Goal: Task Accomplishment & Management: Manage account settings

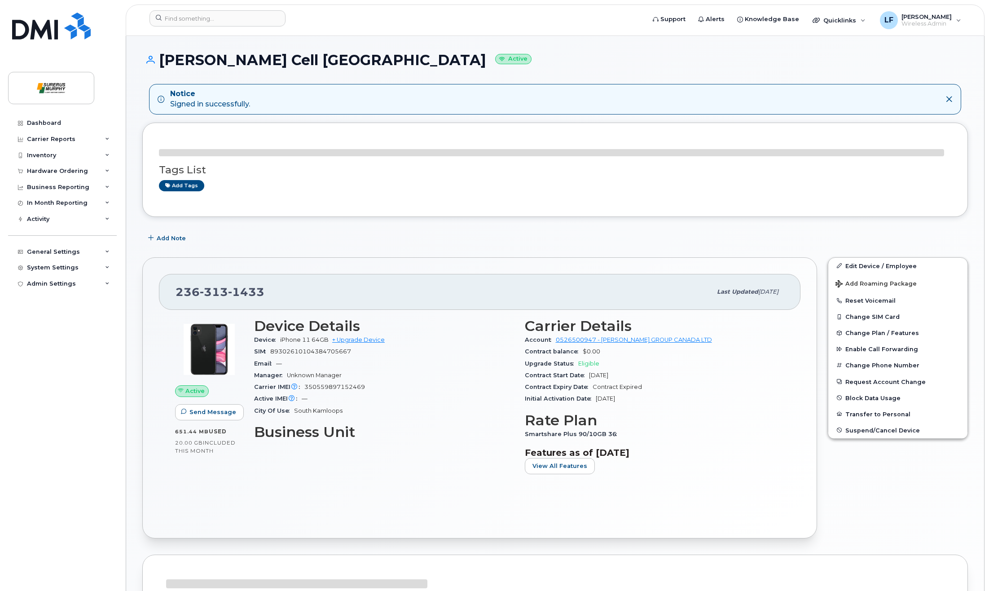
click at [68, 374] on div "Dashboard Carrier Reports Monthly Billing Data Daily Data Pooling Data Behavior…" at bounding box center [63, 346] width 111 height 462
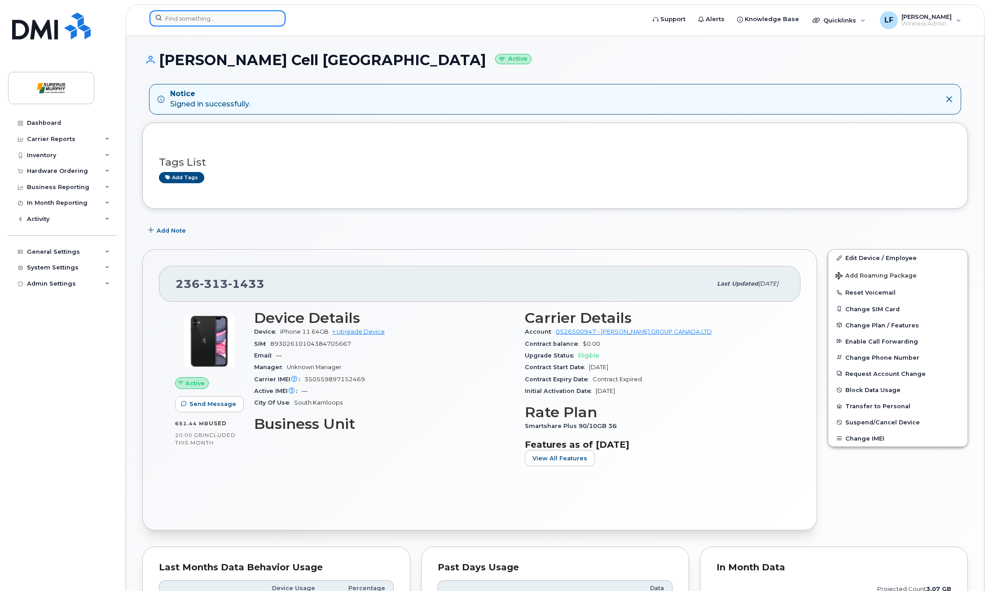
click at [222, 18] on input at bounding box center [217, 18] width 136 height 16
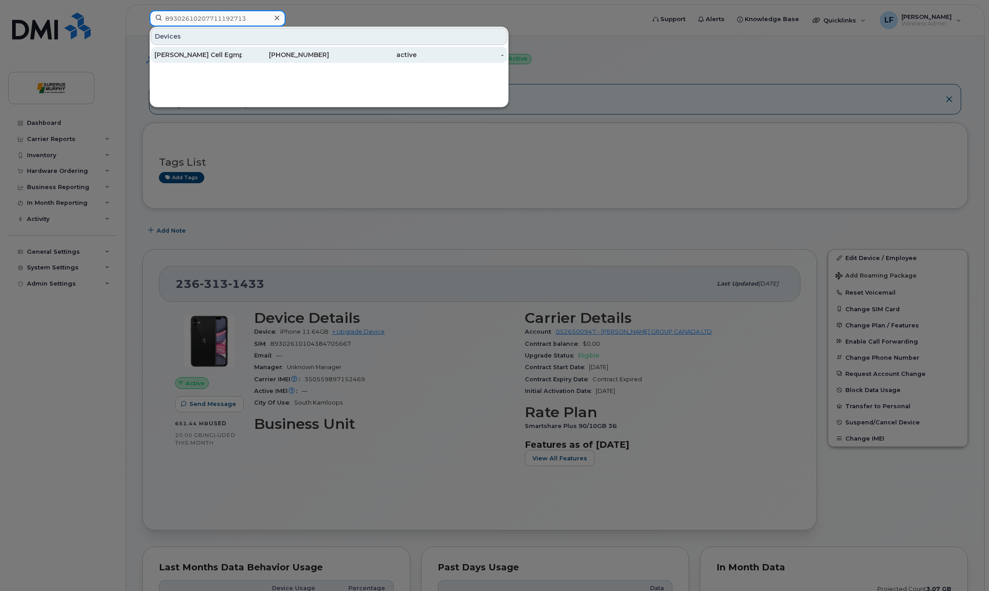
type input "89302610207711192713"
click at [204, 54] on div "[PERSON_NAME] Cell Egmp" at bounding box center [198, 54] width 88 height 9
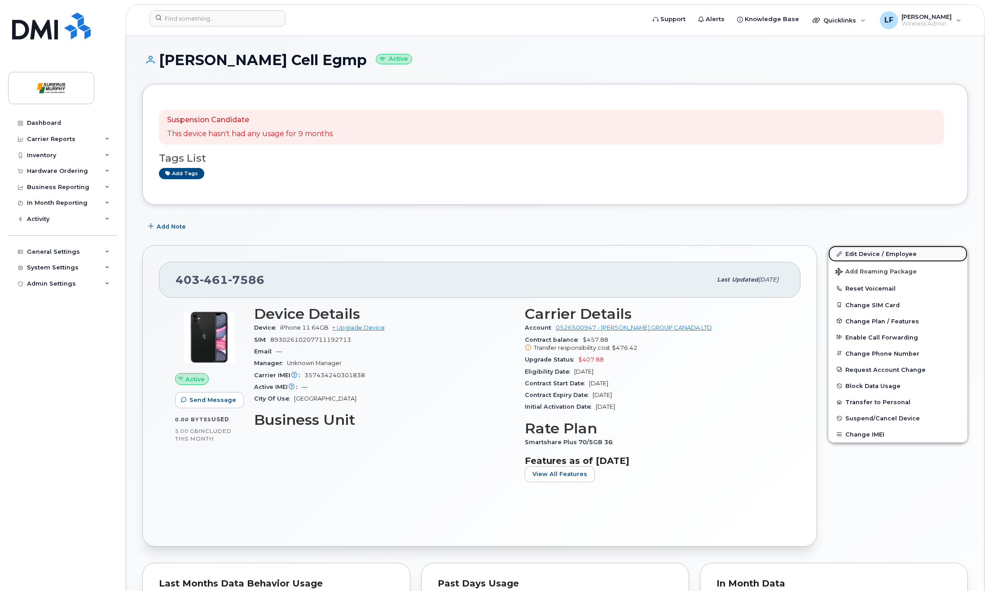
click at [868, 256] on link "Edit Device / Employee" at bounding box center [897, 254] width 139 height 16
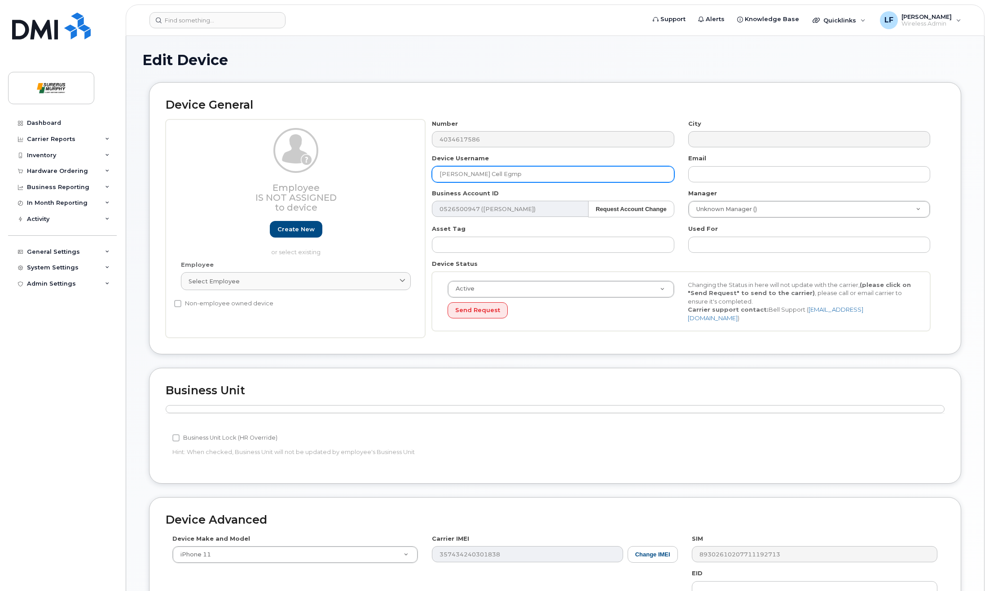
drag, startPoint x: 514, startPoint y: 171, endPoint x: 374, endPoint y: 178, distance: 141.1
click at [374, 178] on div "Employee Is not assigned to device Create new or select existing Employee Selec…" at bounding box center [555, 228] width 779 height 219
type input "LanceLlewellinCell"
click at [607, 95] on div "Device General Employee Is not assigned to device Create new or select existing…" at bounding box center [555, 218] width 812 height 272
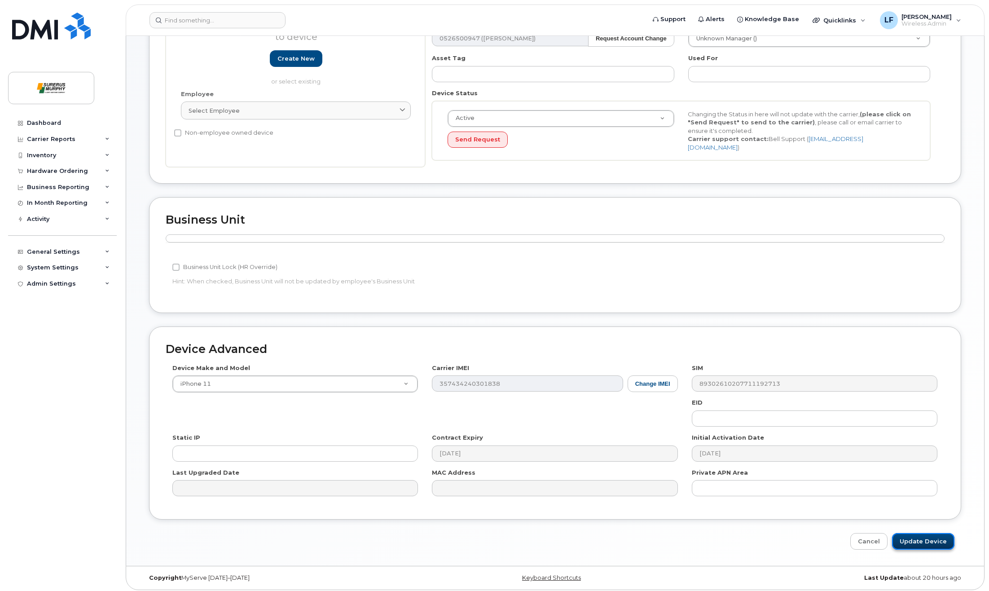
click at [936, 537] on input "Update Device" at bounding box center [923, 541] width 62 height 17
type input "Saving..."
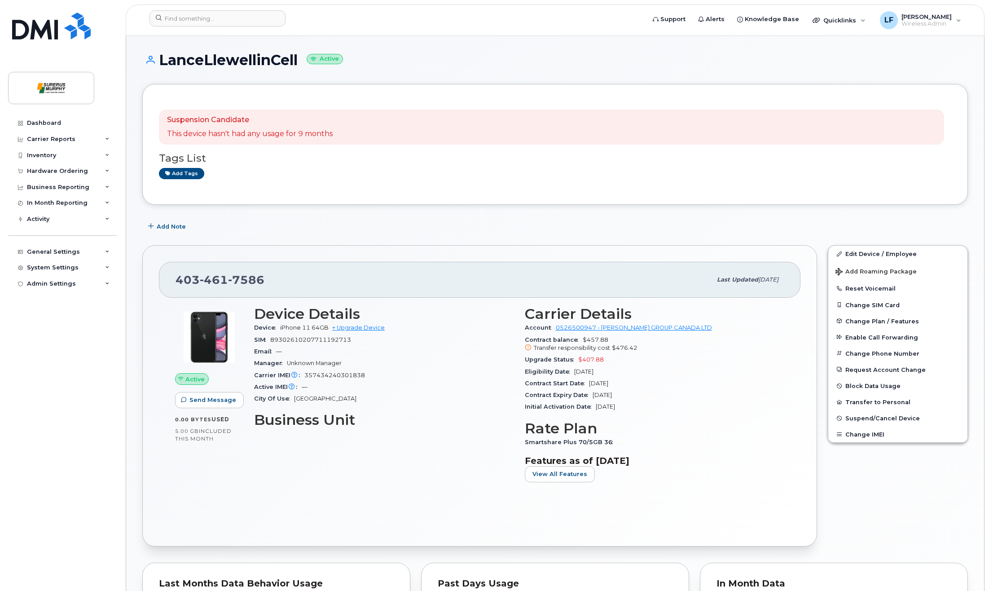
click at [74, 363] on div "Dashboard Carrier Reports Monthly Billing Data Daily Data Pooling Data Behavior…" at bounding box center [63, 346] width 111 height 462
